Goal: Find specific page/section: Find specific page/section

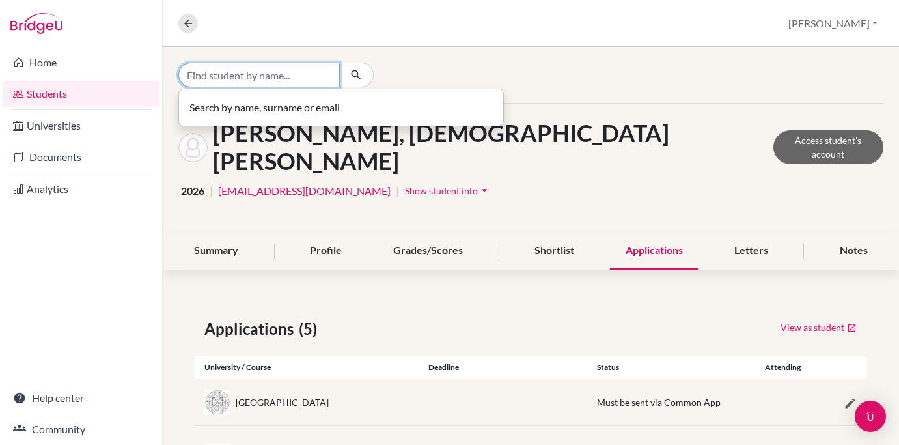
click at [252, 78] on input "Find student by name..." at bounding box center [258, 74] width 161 height 25
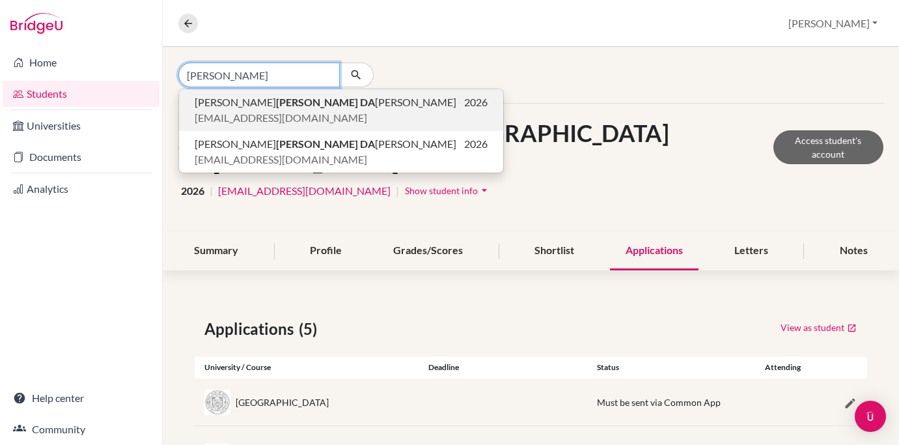
type input "Fonseca Da"
click at [251, 95] on span "Joao FONSECA DA SILVA" at bounding box center [326, 102] width 262 height 16
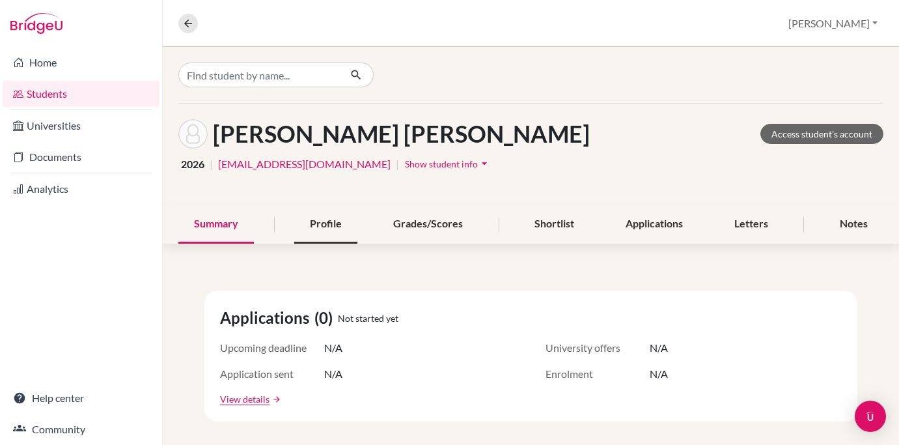
click at [329, 225] on div "Profile" at bounding box center [325, 224] width 63 height 38
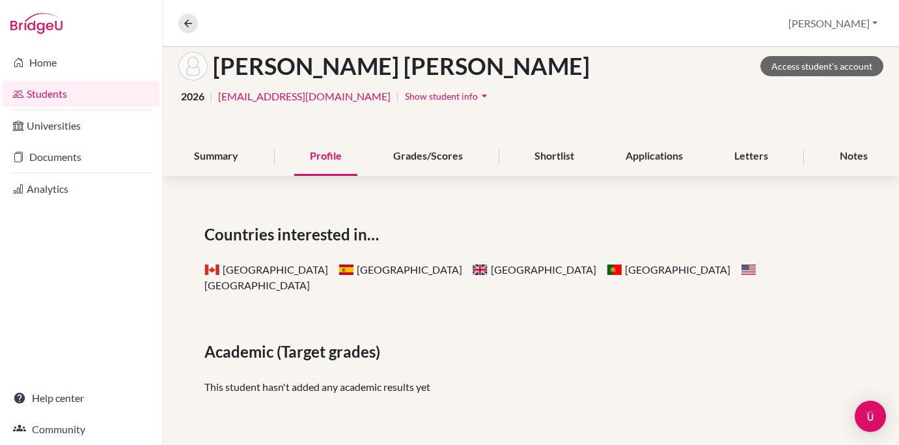
scroll to position [31, 0]
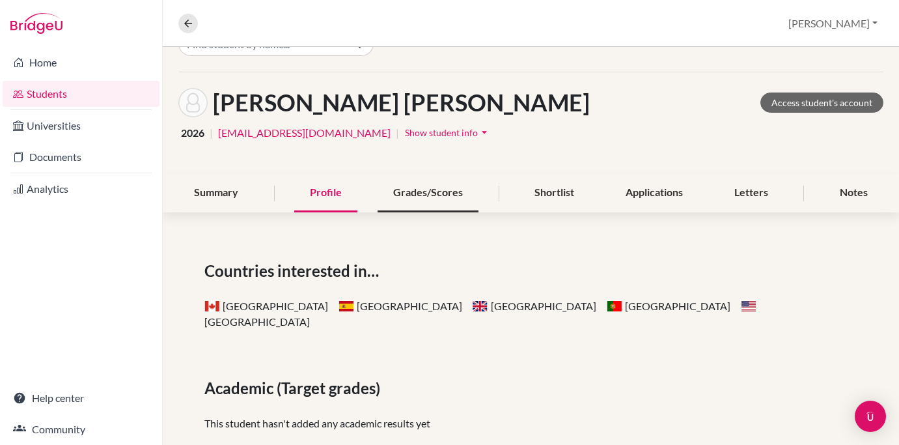
click at [417, 191] on div "Grades/Scores" at bounding box center [428, 193] width 101 height 38
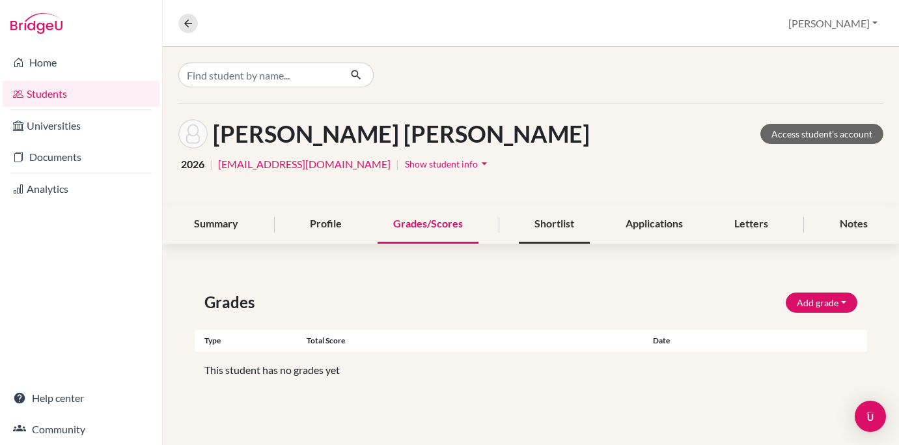
click at [540, 221] on div "Shortlist" at bounding box center [554, 224] width 71 height 38
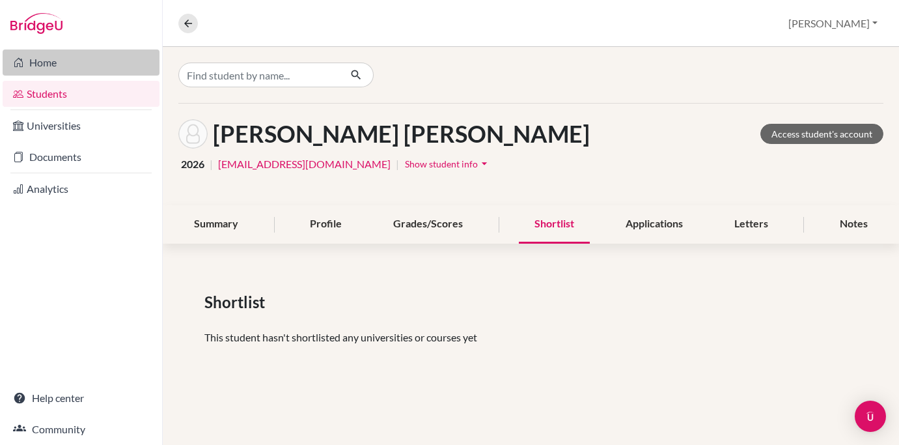
click at [48, 61] on link "Home" at bounding box center [81, 62] width 157 height 26
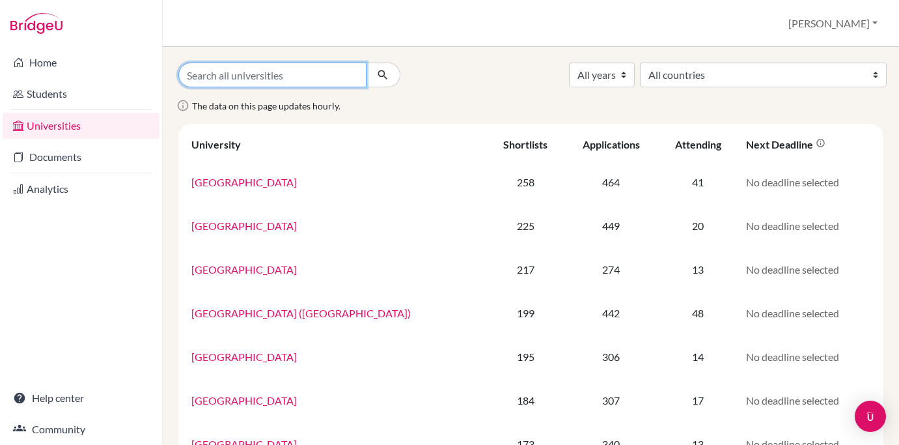
click at [247, 72] on input "Search all universities" at bounding box center [272, 74] width 188 height 25
click at [242, 79] on input "Search all universities" at bounding box center [272, 74] width 188 height 25
paste input "ECAM Escuela de cinematografia y del audiovisual de la comunidad de [GEOGRAPHIC…"
type input "ECAM Escuela de cinematografia y del audiovisual de la"
click at [383, 75] on button "submit" at bounding box center [383, 74] width 35 height 25
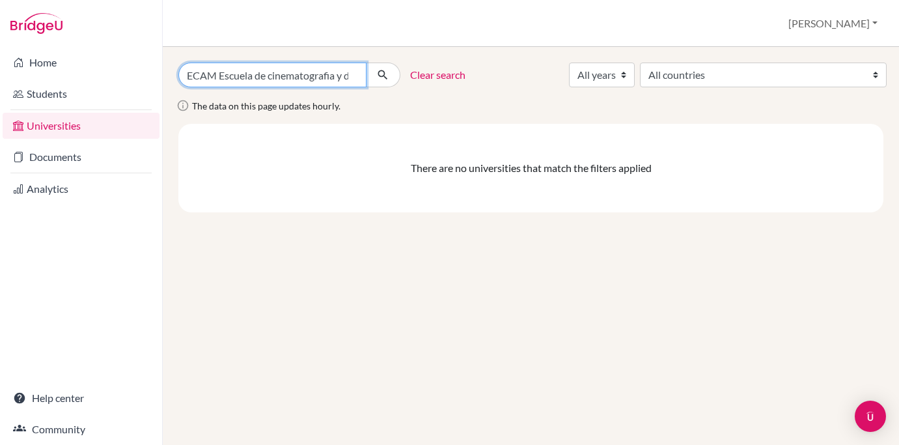
drag, startPoint x: 186, startPoint y: 74, endPoint x: 365, endPoint y: 74, distance: 178.4
click at [365, 74] on input "ECAM Escuela de cinematografia y del audiovisual de la" at bounding box center [272, 74] width 188 height 25
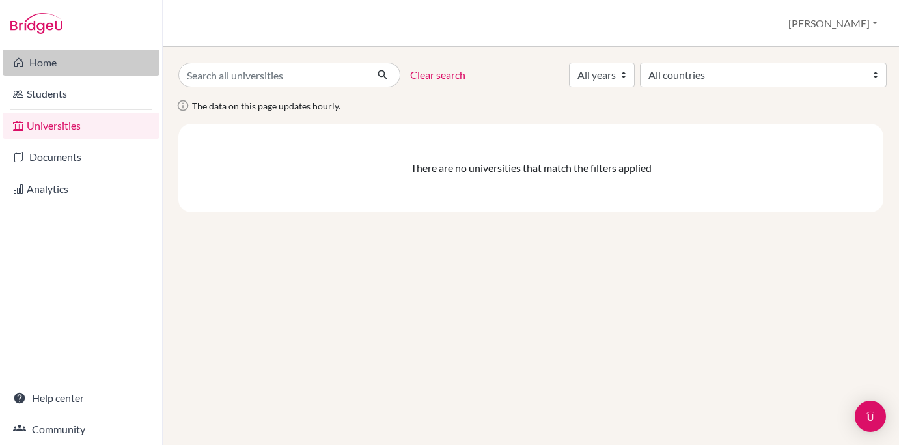
click at [55, 62] on link "Home" at bounding box center [81, 62] width 157 height 26
